Goal: Information Seeking & Learning: Learn about a topic

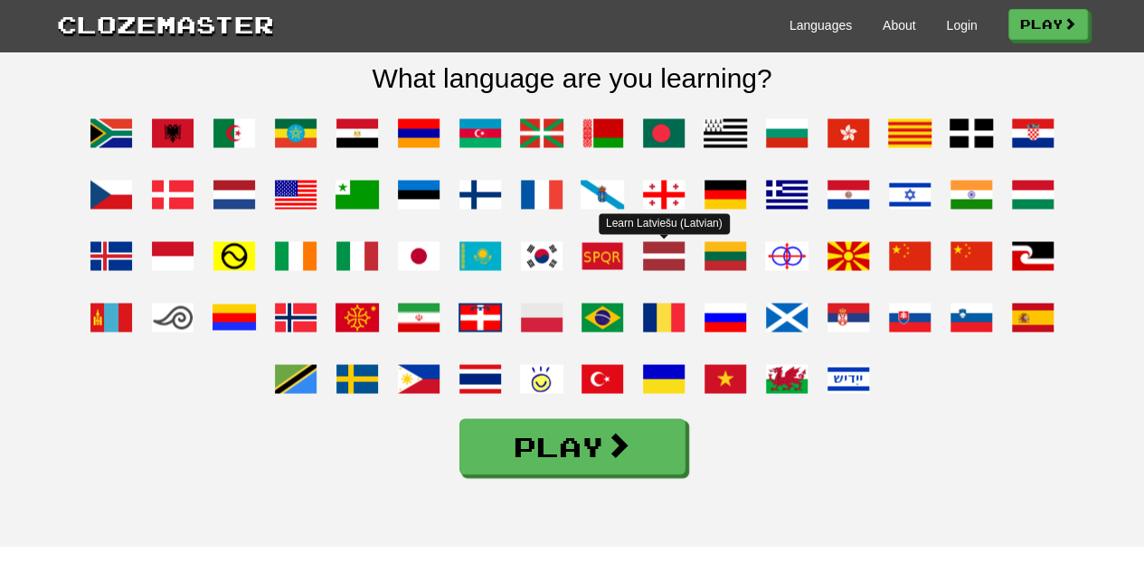
scroll to position [1439, 0]
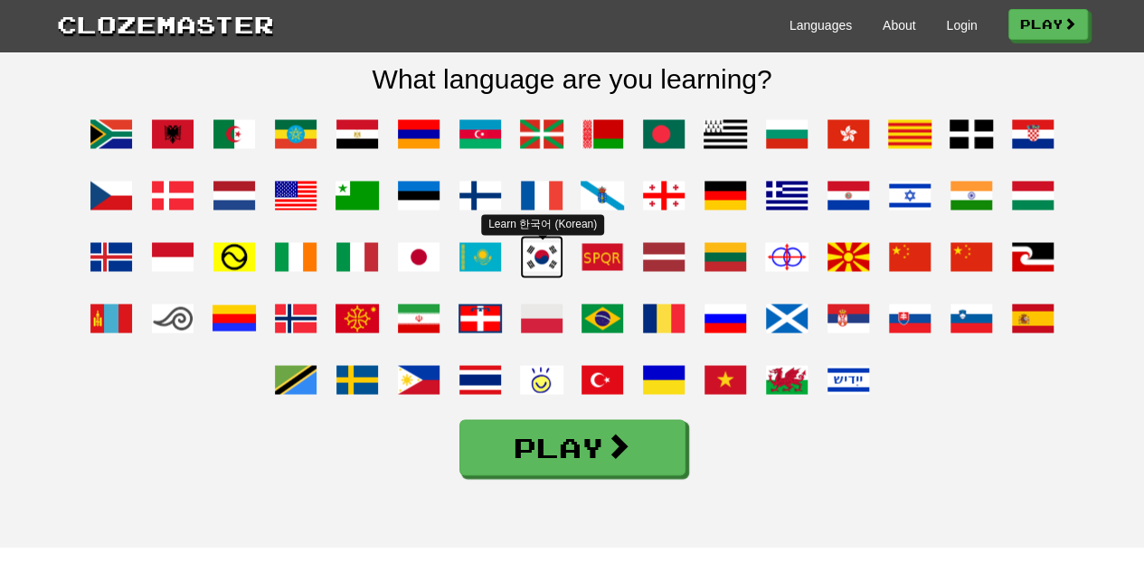
click at [548, 278] on span at bounding box center [541, 256] width 43 height 43
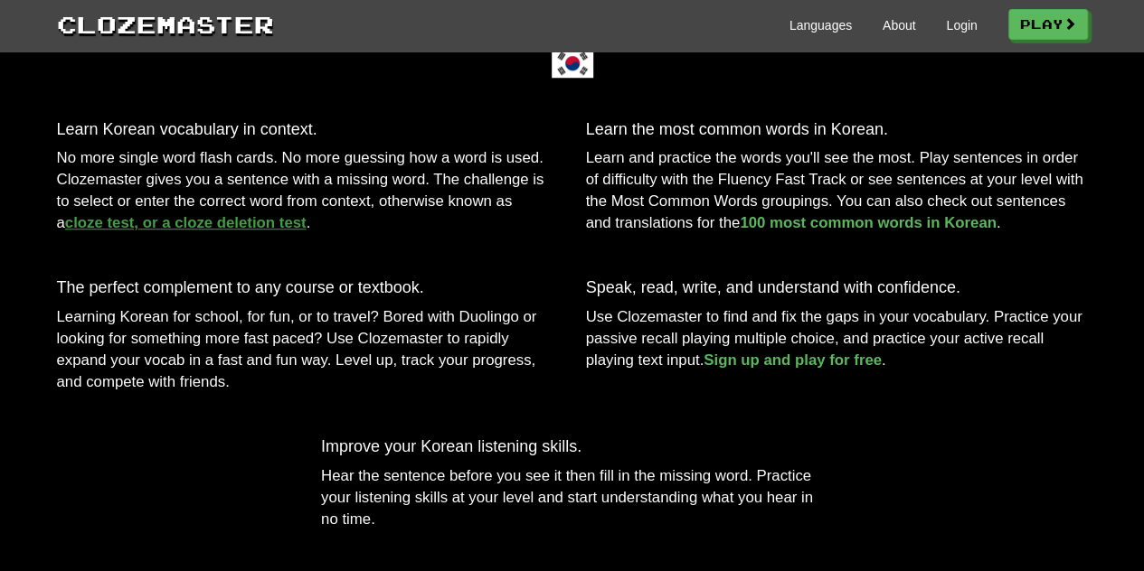
scroll to position [585, 0]
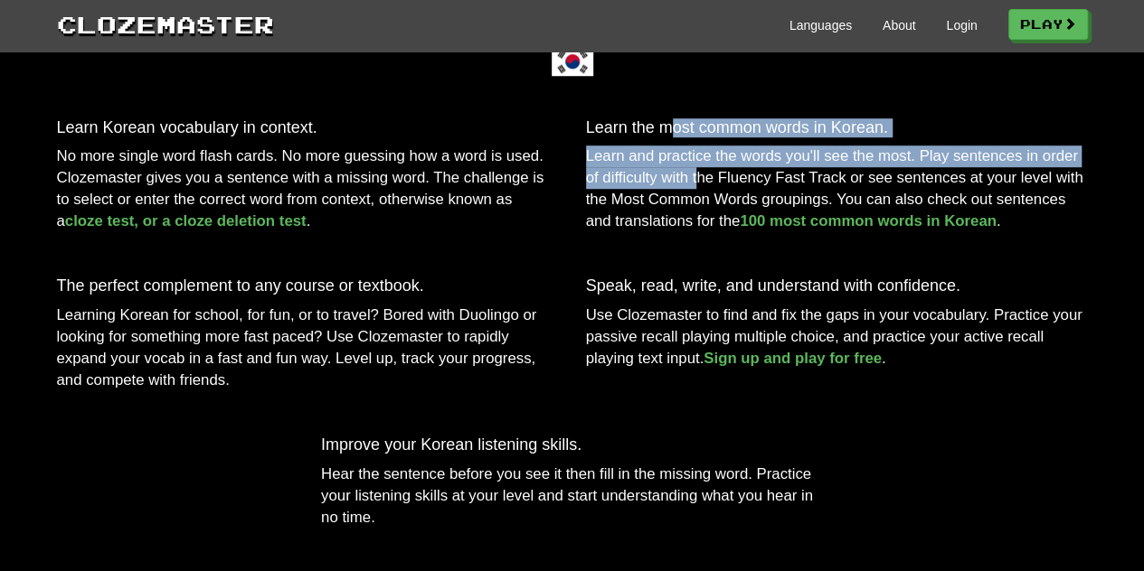
drag, startPoint x: 673, startPoint y: 159, endPoint x: 690, endPoint y: 207, distance: 50.9
click at [690, 207] on div "Learn the most common words in Korean. Learn and practice the words you'll see …" at bounding box center [836, 180] width 529 height 123
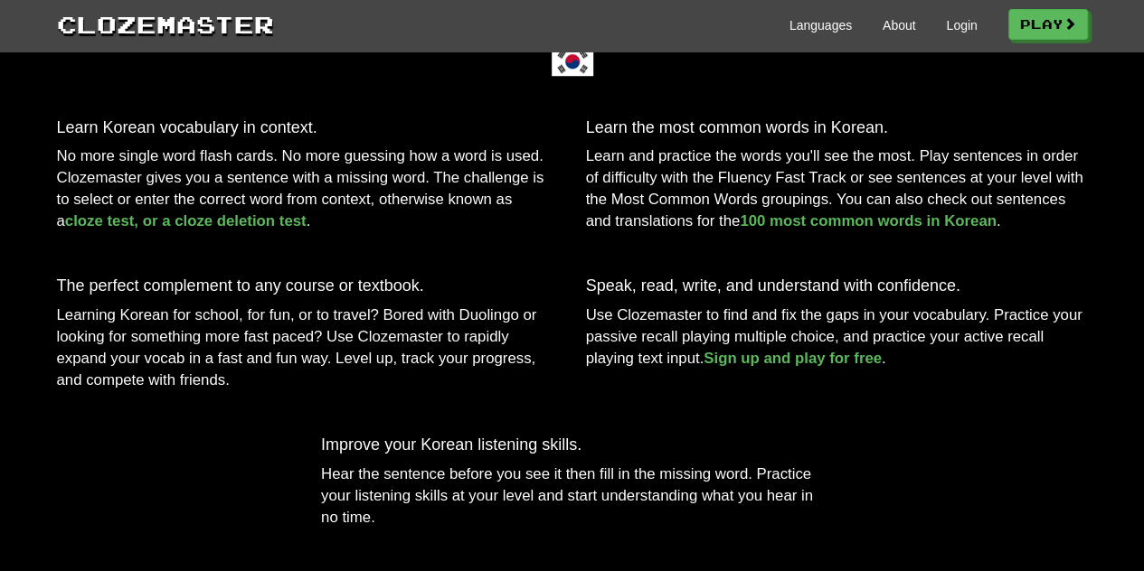
click at [802, 202] on p "Learn and practice the words you'll see the most. Play sentences in order of di…" at bounding box center [837, 189] width 502 height 87
drag, startPoint x: 736, startPoint y: 209, endPoint x: 812, endPoint y: 215, distance: 76.2
click at [812, 215] on p "Learn and practice the words you'll see the most. Play sentences in order of di…" at bounding box center [837, 189] width 502 height 87
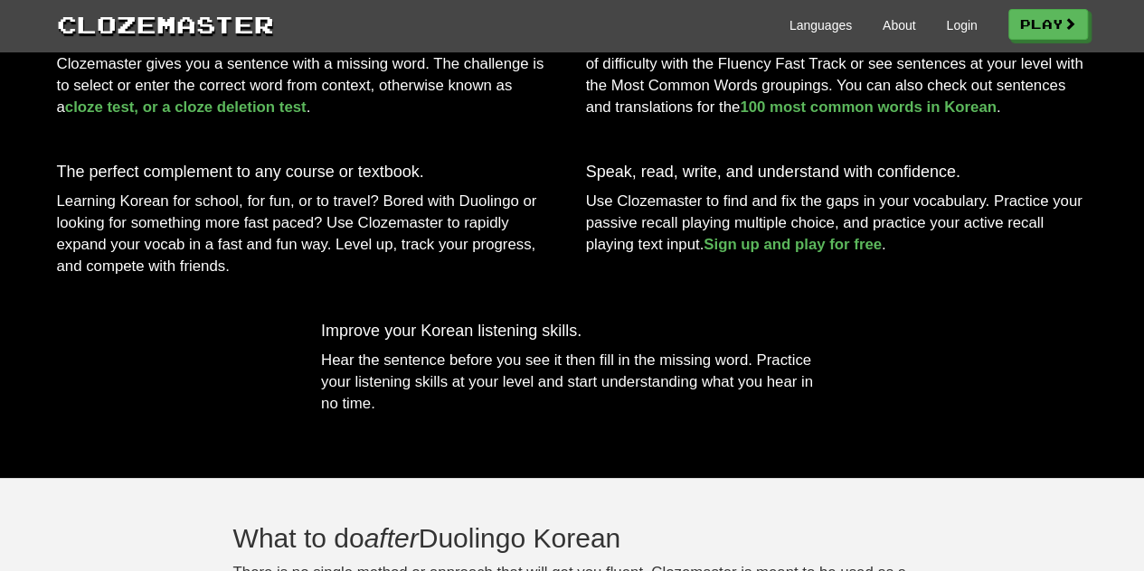
scroll to position [705, 0]
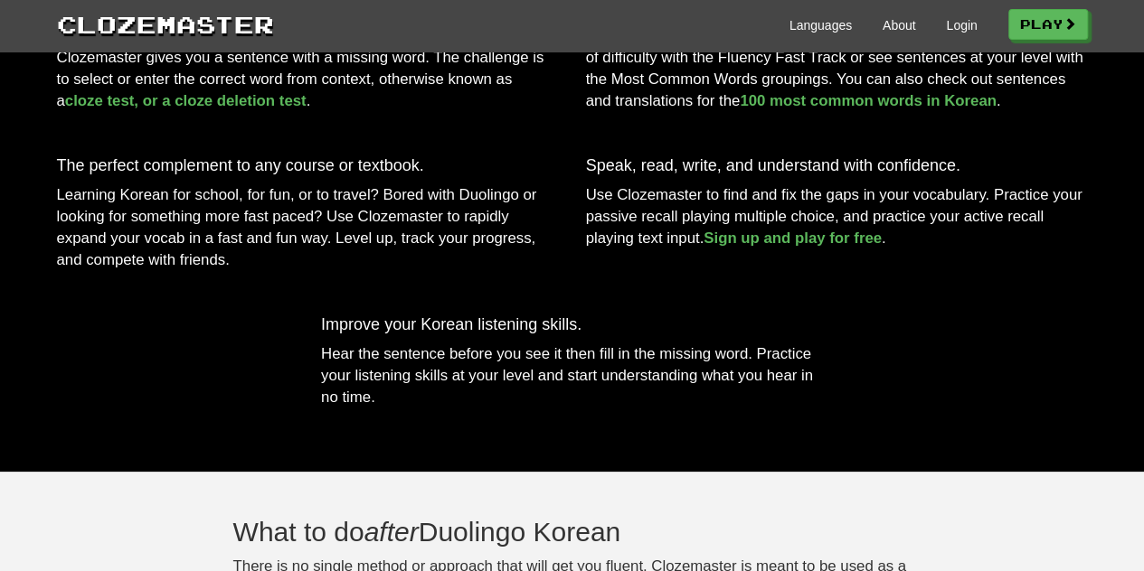
click at [802, 112] on p "Learn and practice the words you'll see the most. Play sentences in order of di…" at bounding box center [837, 68] width 502 height 87
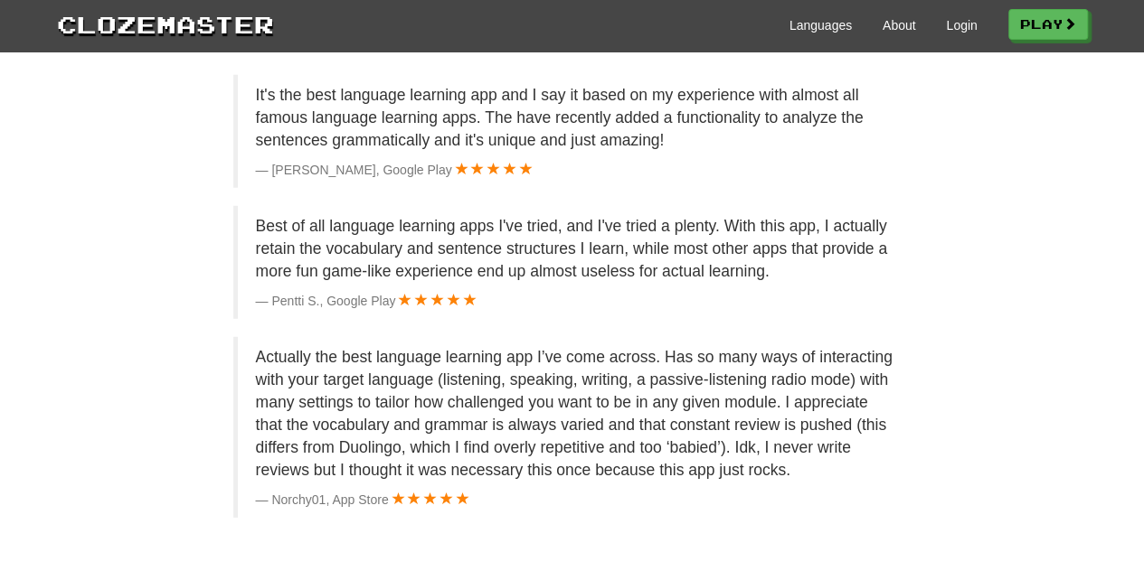
scroll to position [2343, 0]
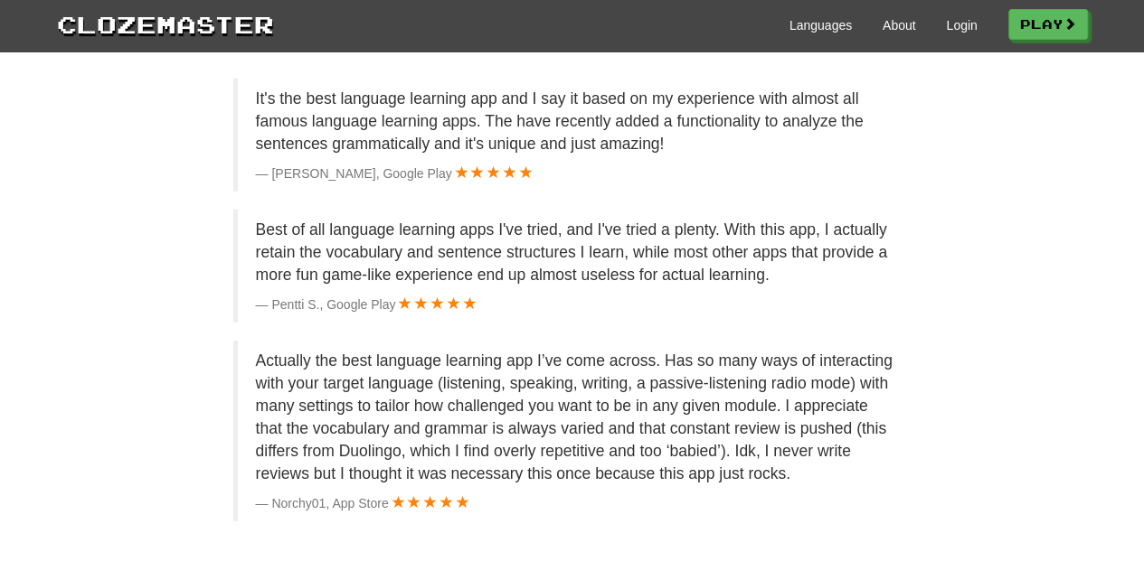
drag, startPoint x: 520, startPoint y: 268, endPoint x: 461, endPoint y: 269, distance: 58.8
click at [461, 269] on p "Best of all language learning apps I've tried, and I've tried a plenty. With th…" at bounding box center [574, 253] width 637 height 68
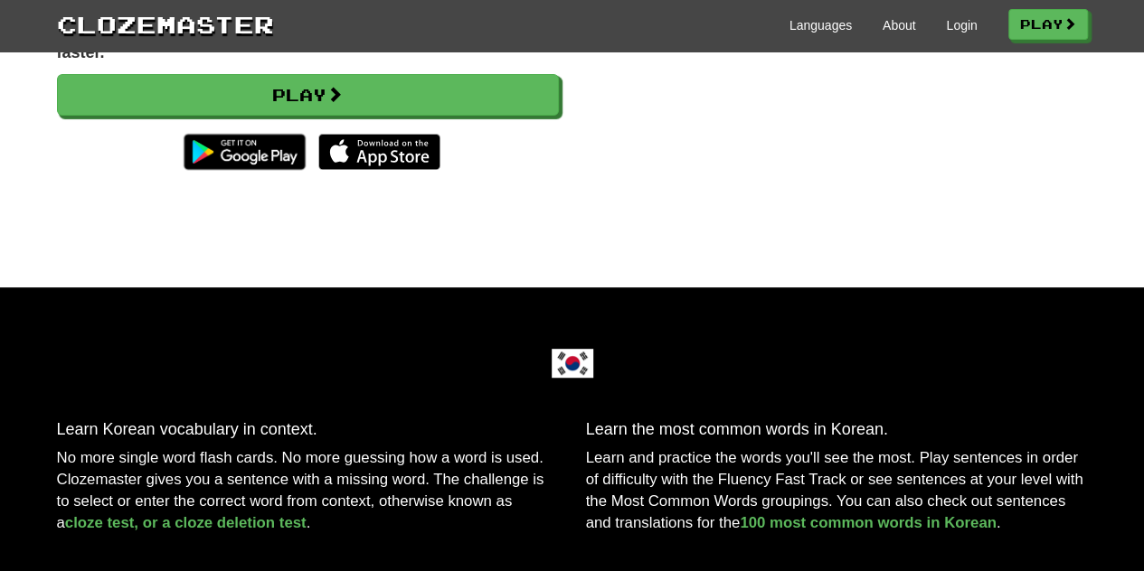
scroll to position [356, 0]
